Goal: Information Seeking & Learning: Learn about a topic

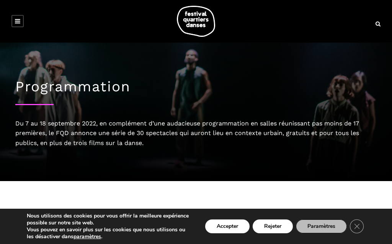
click at [224, 225] on button "Accepter" at bounding box center [227, 226] width 44 height 14
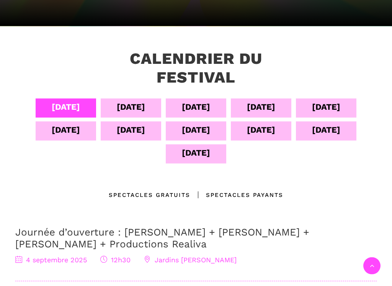
scroll to position [134, 0]
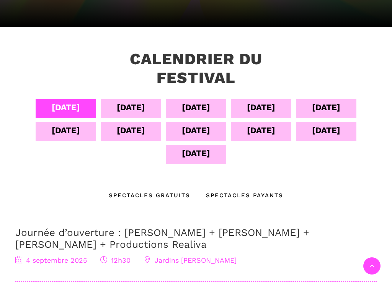
click at [129, 108] on div "[DATE]" at bounding box center [131, 107] width 28 height 13
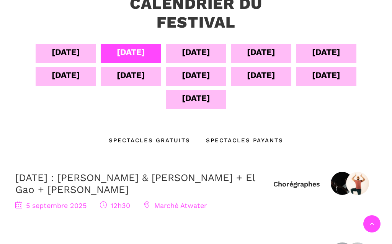
scroll to position [190, 0]
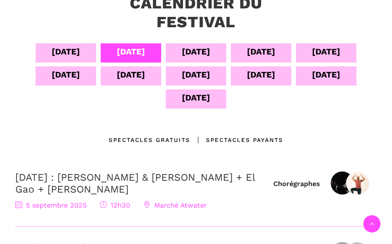
click at [198, 54] on div "[DATE]" at bounding box center [196, 51] width 28 height 13
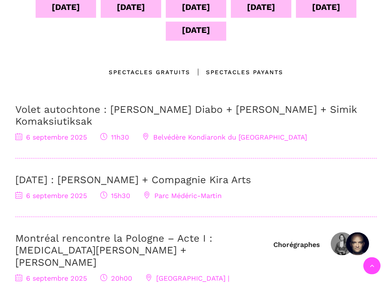
scroll to position [259, 0]
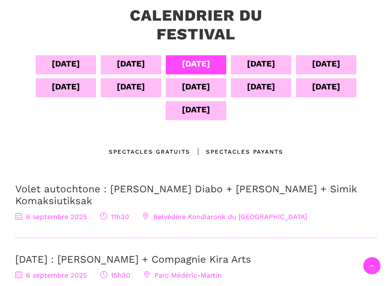
click at [262, 61] on div "[DATE]" at bounding box center [261, 63] width 28 height 13
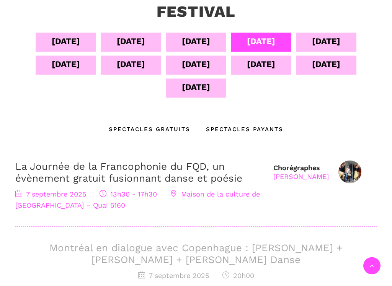
scroll to position [201, 0]
click at [332, 40] on div "[DATE]" at bounding box center [326, 40] width 28 height 13
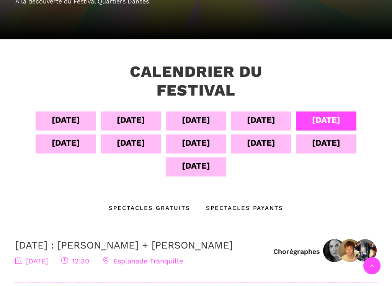
scroll to position [122, 0]
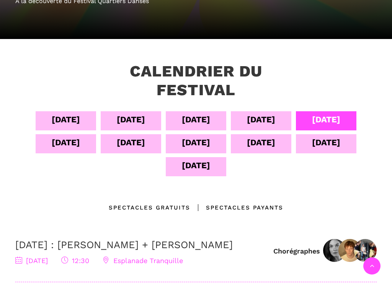
click at [75, 146] on div "09 sept" at bounding box center [66, 142] width 28 height 13
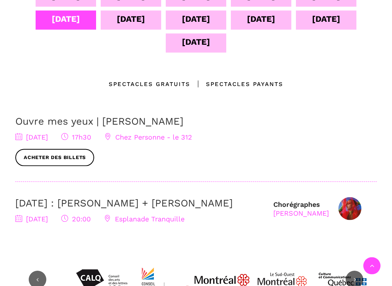
scroll to position [246, 0]
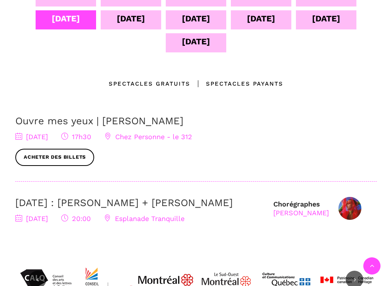
click at [165, 82] on div "Spectacles gratuits" at bounding box center [150, 83] width 82 height 9
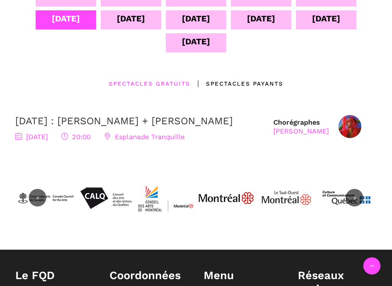
click at [238, 83] on div "Spectacles Payants" at bounding box center [236, 83] width 93 height 9
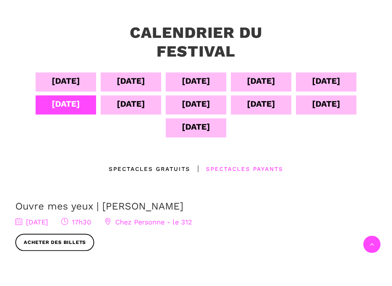
scroll to position [183, 0]
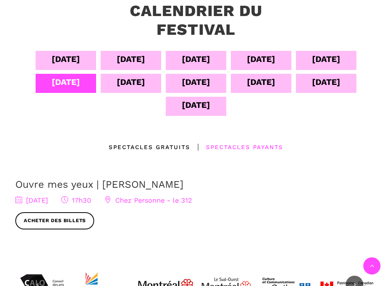
click at [136, 85] on div "10 sept" at bounding box center [131, 81] width 28 height 13
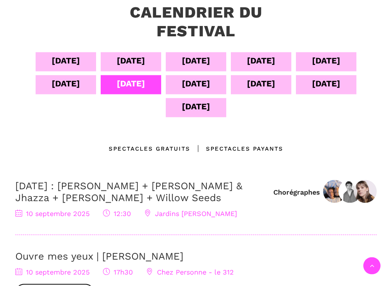
scroll to position [172, 0]
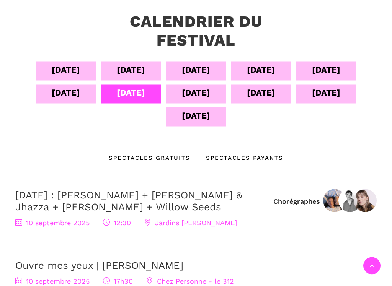
click at [202, 92] on div "11 sept" at bounding box center [196, 92] width 28 height 13
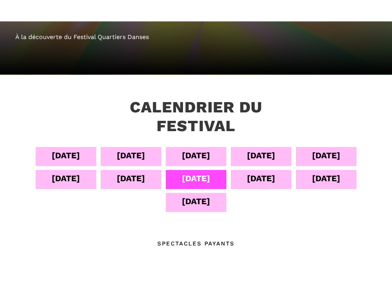
scroll to position [108, 0]
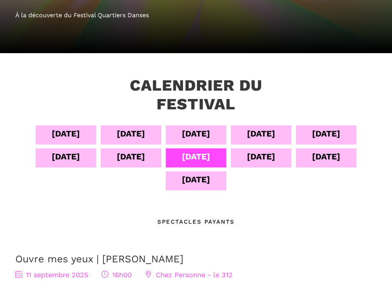
click at [263, 153] on div "12 sept" at bounding box center [261, 156] width 28 height 13
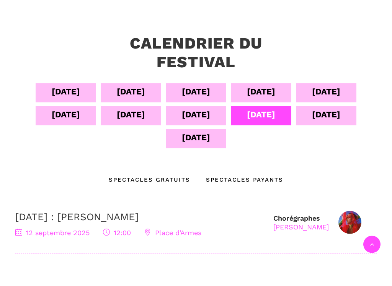
scroll to position [171, 0]
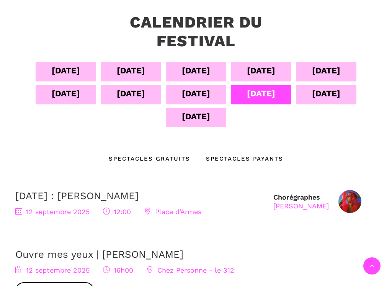
click at [324, 96] on div "13 sept" at bounding box center [326, 93] width 28 height 13
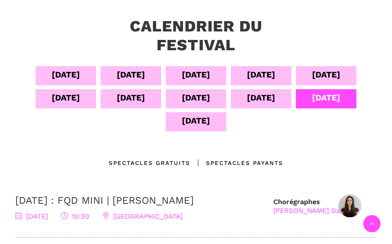
scroll to position [154, 0]
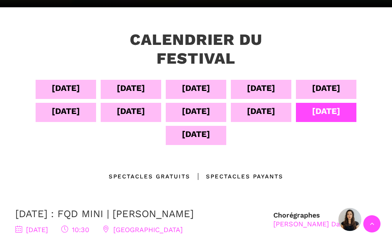
click at [197, 139] on div "14 sept" at bounding box center [196, 133] width 28 height 13
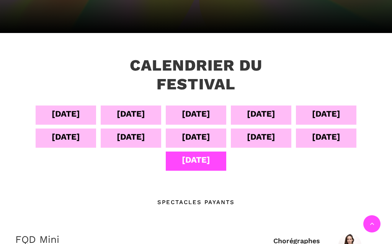
scroll to position [121, 0]
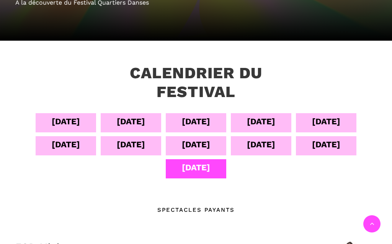
click at [330, 144] on div "13 sept" at bounding box center [326, 143] width 28 height 13
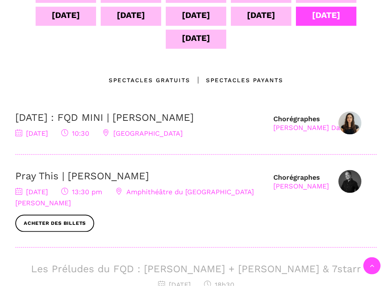
scroll to position [250, 0]
